Goal: Task Accomplishment & Management: Use online tool/utility

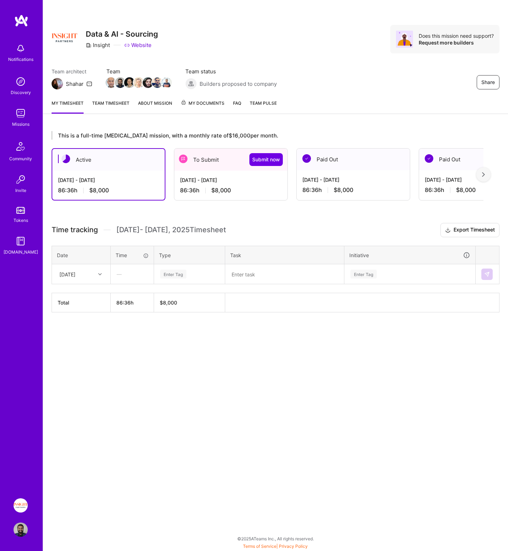
click at [218, 172] on div "Aug 1 - Aug 15, 2025 86:36 h $8,000" at bounding box center [230, 185] width 113 height 29
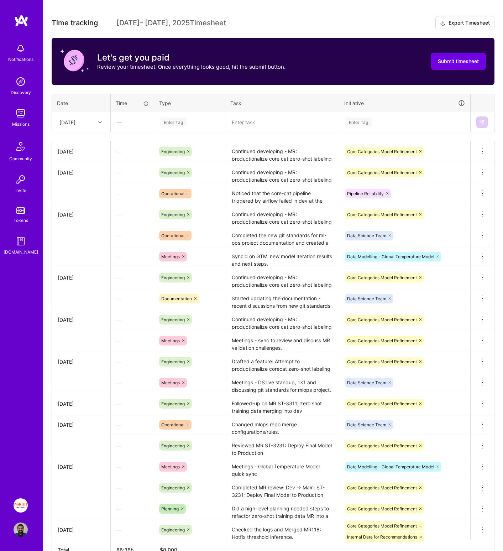
scroll to position [138, 0]
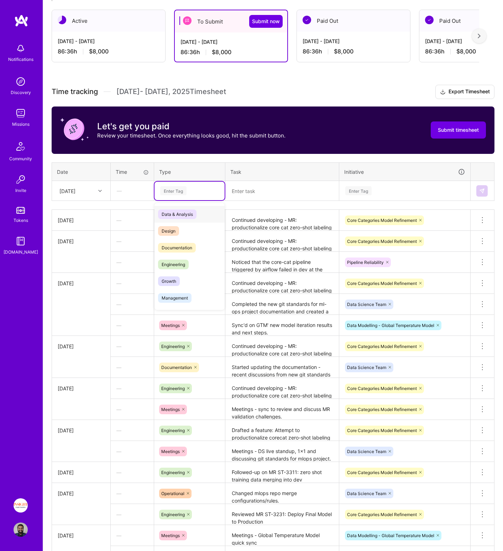
click at [191, 190] on div "Enter Tag" at bounding box center [189, 190] width 60 height 9
type input "eng"
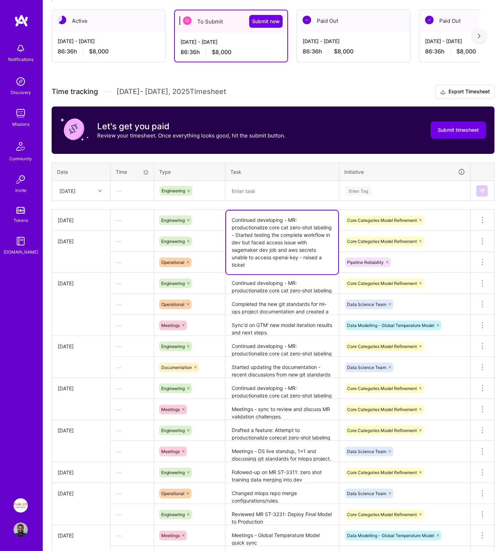
click at [277, 223] on textarea "Continued developing - MR: productionalize core cat zero-shot labeling - Starte…" at bounding box center [282, 242] width 112 height 64
drag, startPoint x: 266, startPoint y: 266, endPoint x: 229, endPoint y: 221, distance: 58.4
click at [229, 221] on textarea "Continued developing - MR: productionalize core cat zero-shot labeling - Starte…" at bounding box center [282, 242] width 112 height 64
click at [255, 190] on textarea at bounding box center [282, 191] width 112 height 19
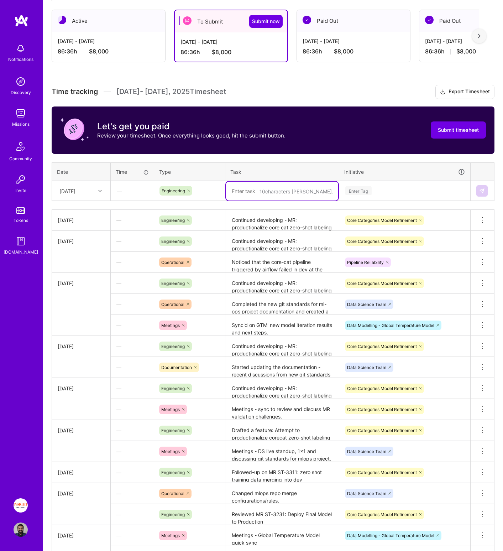
paste textarea "Continued developing - MR: productionalize core cat zero-shot labeling - Starte…"
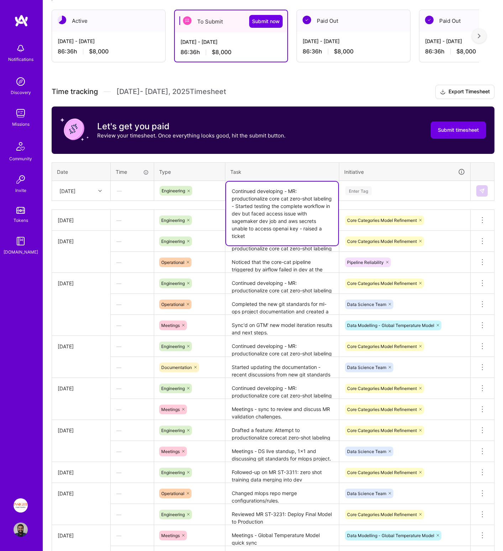
click at [257, 206] on textarea "Continued developing - MR: productionalize core cat zero-shot labeling - Starte…" at bounding box center [282, 214] width 112 height 64
drag, startPoint x: 298, startPoint y: 227, endPoint x: 288, endPoint y: 223, distance: 10.5
click at [288, 223] on textarea "Continued developing - MR: productionalize core cat zero-shot labeling - Testin…" at bounding box center [282, 214] width 112 height 64
click at [257, 205] on textarea "Continued developing - MR: productionalize core cat zero-shot labeling - Testin…" at bounding box center [282, 214] width 112 height 64
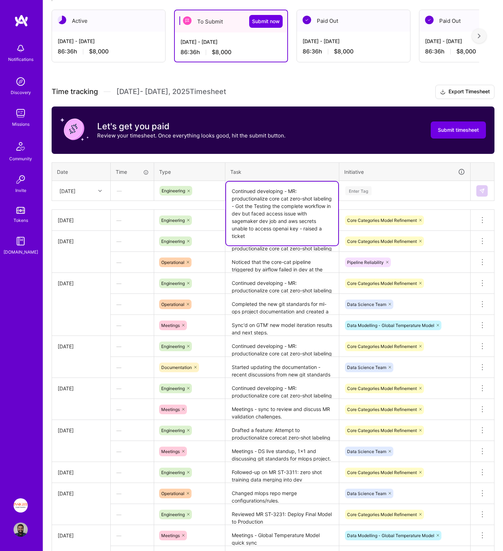
paste textarea "aws secrets unable to access openai key"
click at [306, 208] on textarea "Continued developing - MR: productionalize core cat zero-shot labeling - Got th…" at bounding box center [282, 217] width 112 height 71
click at [308, 207] on textarea "Continued developing - MR: productionalize core cat zero-shot labeling - Got th…" at bounding box center [282, 217] width 112 height 71
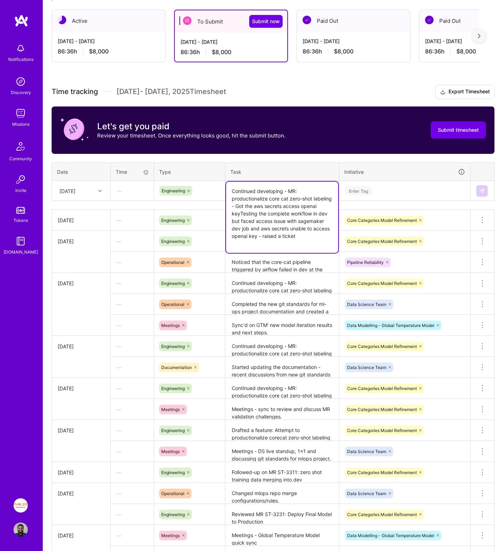
click at [258, 213] on textarea "Continued developing - MR: productionalize core cat zero-shot labeling - Got th…" at bounding box center [282, 217] width 112 height 71
click at [273, 213] on textarea "Continued developing - MR: productionalize core cat zero-shot labeling - Got th…" at bounding box center [282, 217] width 112 height 71
drag, startPoint x: 271, startPoint y: 220, endPoint x: 280, endPoint y: 246, distance: 28.0
click at [280, 246] on textarea "Continued developing - MR: productionalize core cat zero-shot labeling - Got th…" at bounding box center [282, 217] width 112 height 71
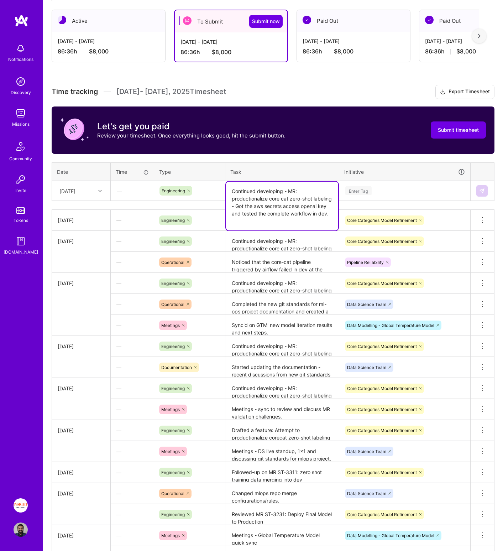
type textarea "Continued developing - MR: productionalize core cat zero-shot labeling - Got th…"
click at [373, 191] on div "Enter Tag" at bounding box center [405, 190] width 120 height 9
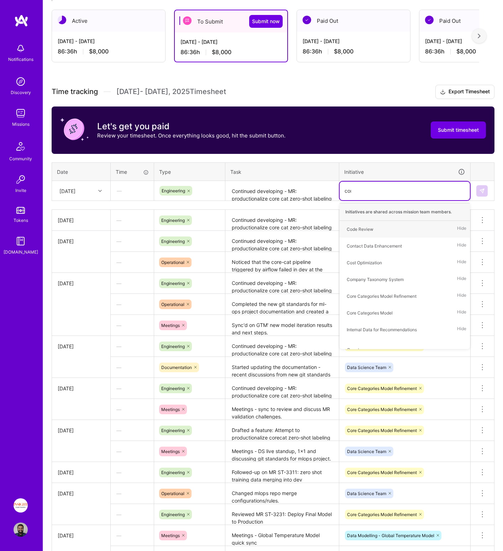
type input "core"
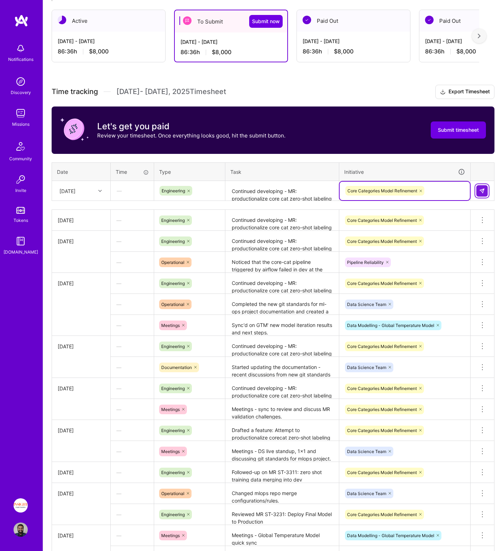
click at [484, 195] on button at bounding box center [481, 190] width 11 height 11
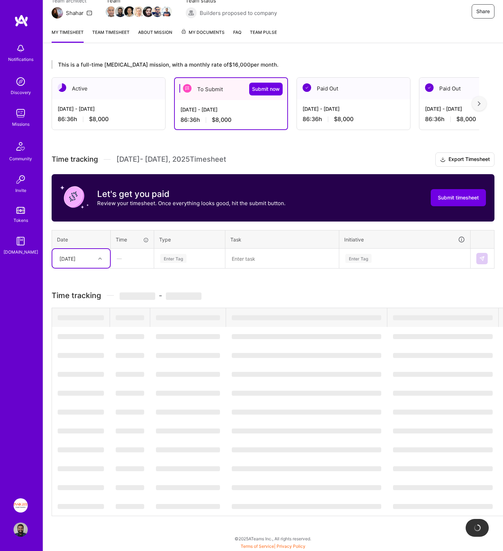
scroll to position [75, 0]
